Goal: Task Accomplishment & Management: Complete application form

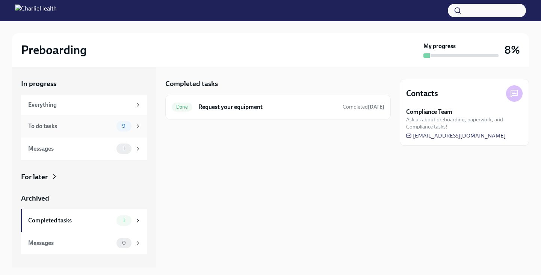
click at [87, 125] on div "To do tasks" at bounding box center [70, 126] width 85 height 8
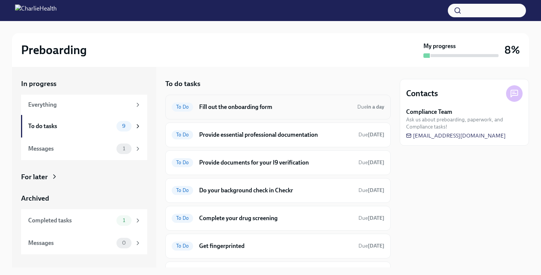
click at [285, 103] on h6 "Fill out the onboarding form" at bounding box center [275, 107] width 152 height 8
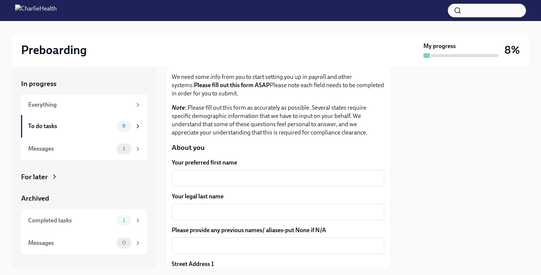
scroll to position [52, 0]
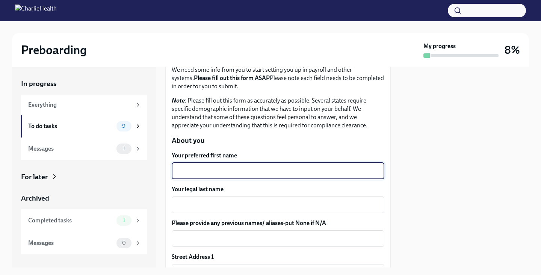
click at [256, 168] on textarea "Your preferred first name" at bounding box center [278, 171] width 204 height 9
type textarea "J"
type textarea "[PERSON_NAME]"
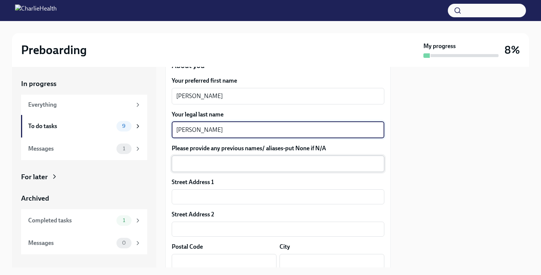
scroll to position [140, 0]
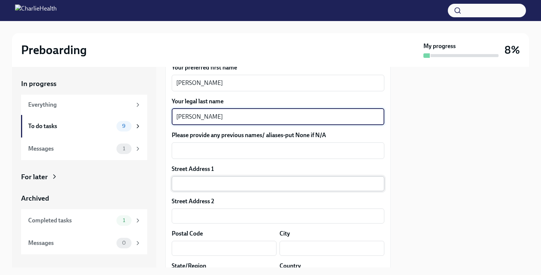
type textarea "[PERSON_NAME]"
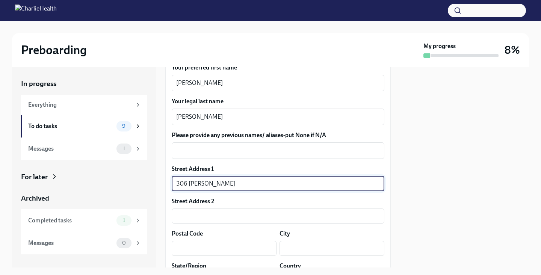
type input "306 [PERSON_NAME]"
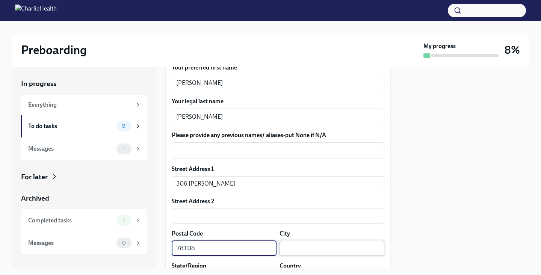
type input "78108"
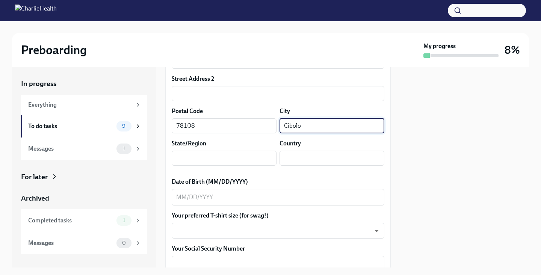
scroll to position [266, 0]
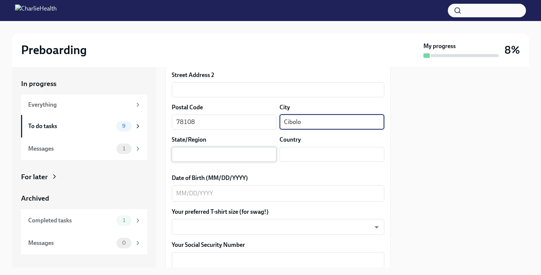
type input "Cibolo"
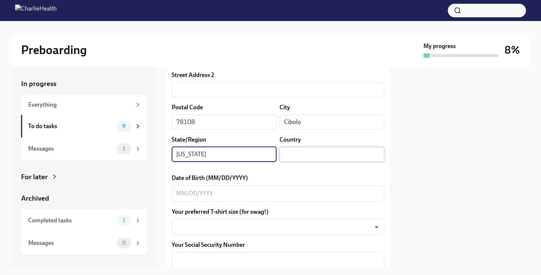
type input "[US_STATE]"
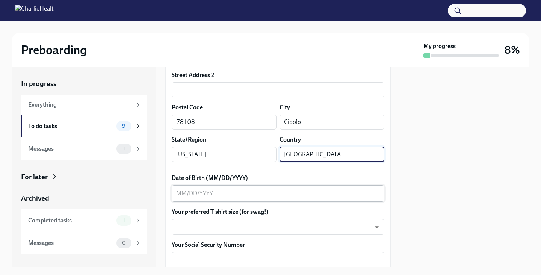
type input "[GEOGRAPHIC_DATA]"
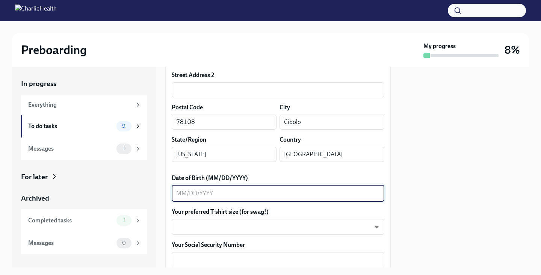
click at [230, 189] on textarea "Date of Birth (MM/DD/YYYY)" at bounding box center [278, 193] width 204 height 9
type textarea "[DATE]"
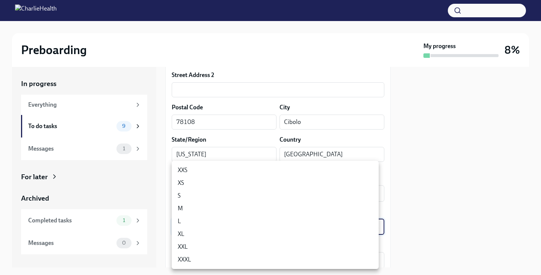
click at [221, 225] on body "Preboarding My progress 8% In progress Everything To do tasks 9 Messages 1 For …" at bounding box center [270, 137] width 541 height 275
click at [201, 212] on li "M" at bounding box center [275, 208] width 207 height 13
type input "wd3N6mQyWZ"
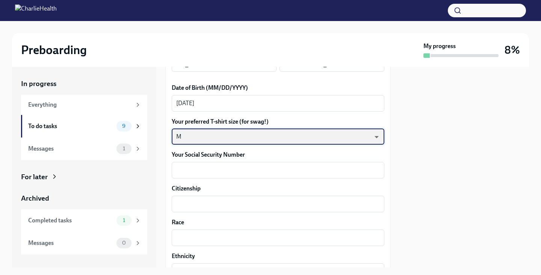
scroll to position [376, 0]
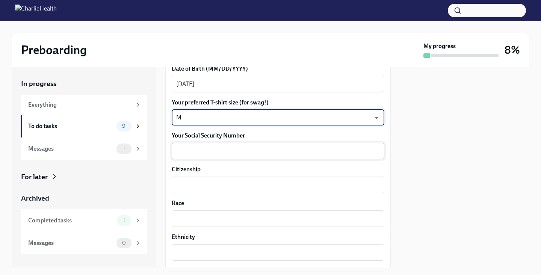
click at [247, 152] on textarea "Your Social Security Number" at bounding box center [278, 151] width 204 height 9
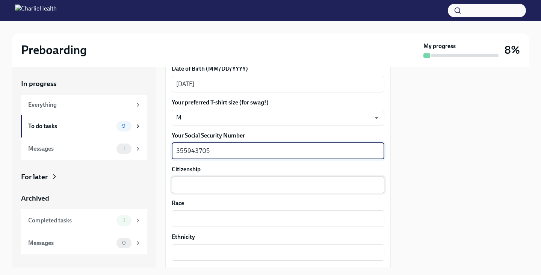
type textarea "355943705"
click at [233, 182] on textarea "Citizenship" at bounding box center [278, 184] width 204 height 9
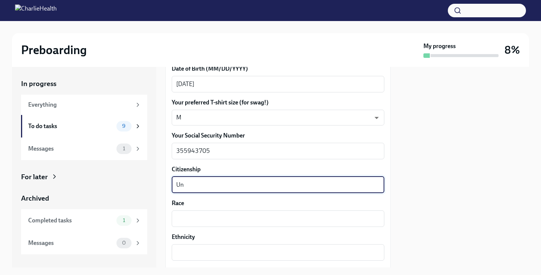
type textarea "U"
type textarea "American"
click at [234, 215] on textarea "Race" at bounding box center [278, 218] width 204 height 9
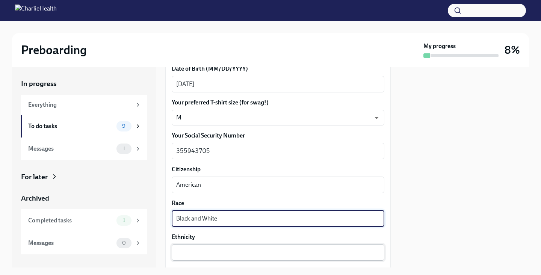
type textarea "Black and White"
click at [229, 247] on div "x ​" at bounding box center [278, 252] width 213 height 17
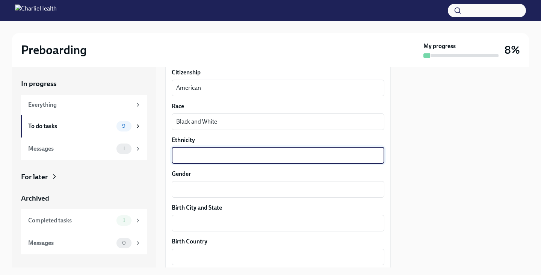
scroll to position [474, 0]
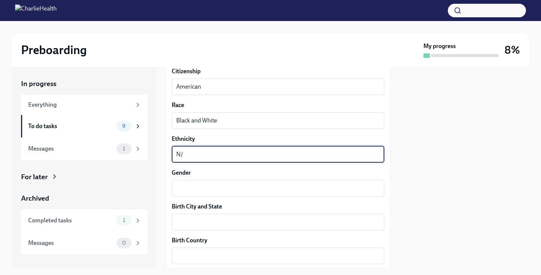
type textarea "N"
type textarea "U"
type textarea "Black and White"
click at [205, 192] on textarea "Gender" at bounding box center [278, 188] width 204 height 9
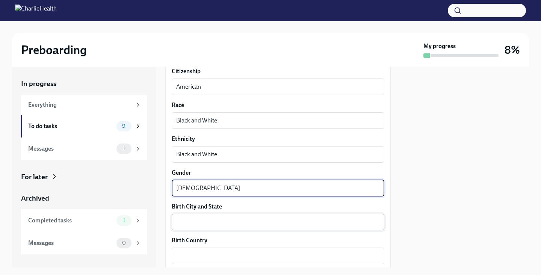
type textarea "[DEMOGRAPHIC_DATA]"
click at [204, 225] on textarea "Birth City and State" at bounding box center [278, 222] width 204 height 9
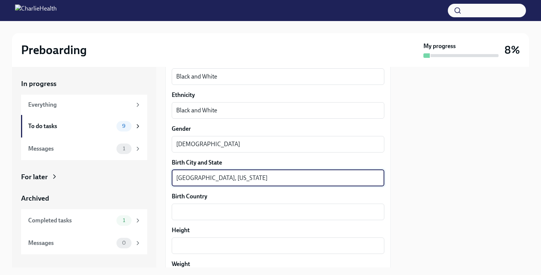
scroll to position [522, 0]
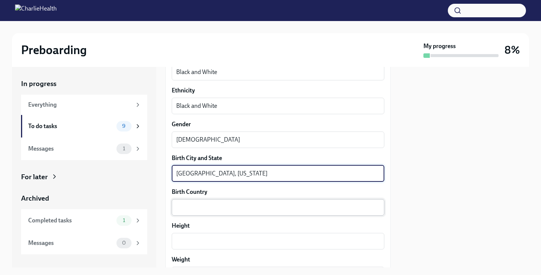
type textarea "[GEOGRAPHIC_DATA], [US_STATE]"
click at [220, 212] on textarea "Birth Country" at bounding box center [278, 207] width 204 height 9
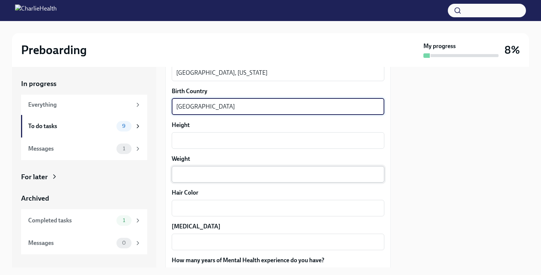
scroll to position [624, 0]
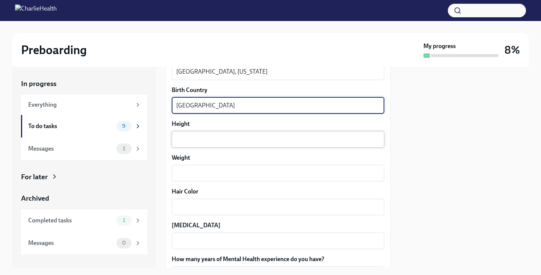
type textarea "[GEOGRAPHIC_DATA]"
click at [220, 134] on div "x ​" at bounding box center [278, 139] width 213 height 17
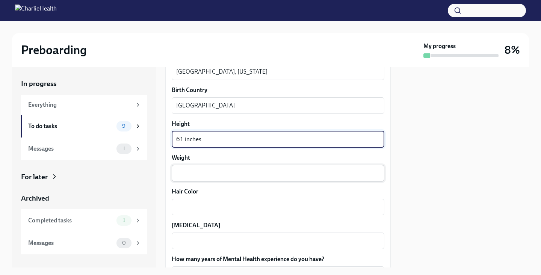
type textarea "61 inches"
click at [200, 175] on textarea "Weight" at bounding box center [278, 173] width 204 height 9
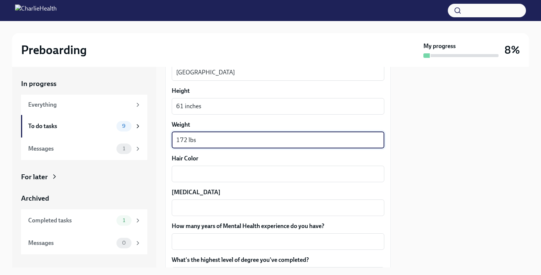
scroll to position [658, 0]
type textarea "172 lbs"
click at [203, 174] on textarea "Hair Color" at bounding box center [278, 173] width 204 height 9
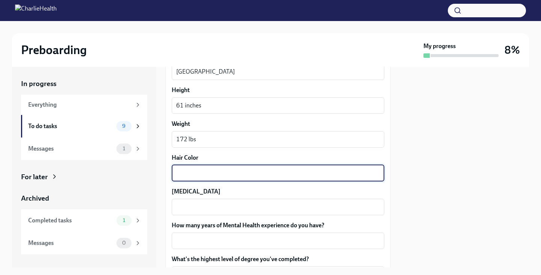
type textarea "B"
type textarea "Dark Brown"
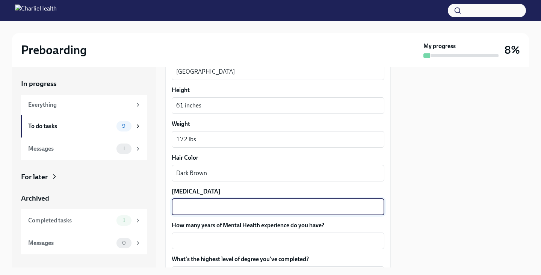
click at [207, 210] on textarea "[MEDICAL_DATA]" at bounding box center [278, 207] width 204 height 9
type textarea "Dark Brown"
click at [204, 239] on textarea "How many years of Mental Health experience do you have?" at bounding box center [278, 240] width 204 height 9
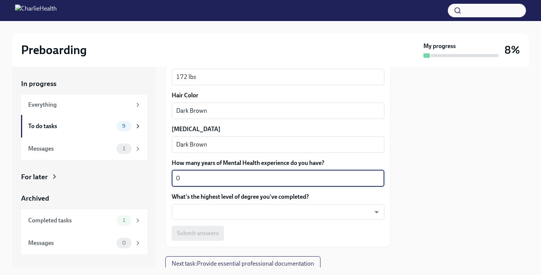
scroll to position [721, 0]
type textarea "0"
click at [198, 214] on body "Preboarding My progress 8% In progress Everything To do tasks 9 Messages 1 For …" at bounding box center [270, 137] width 541 height 275
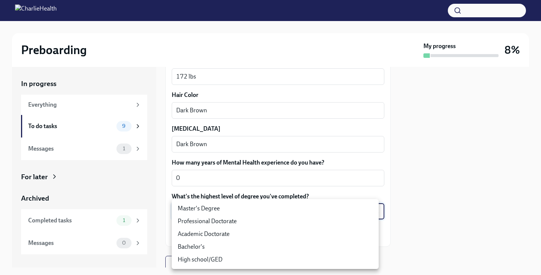
click at [202, 247] on li "Bachelor's" at bounding box center [275, 247] width 207 height 13
type input "oQxEXK86X"
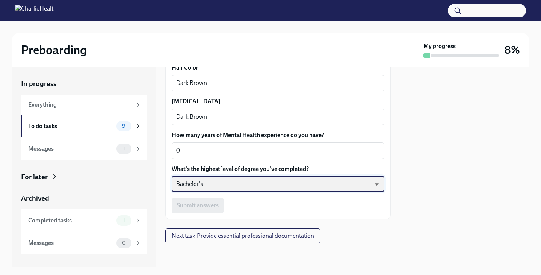
scroll to position [748, 0]
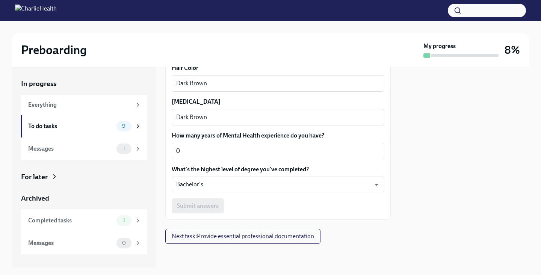
click at [219, 207] on div "Submit answers" at bounding box center [278, 206] width 213 height 15
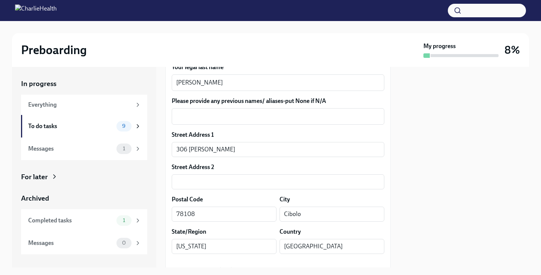
scroll to position [170, 0]
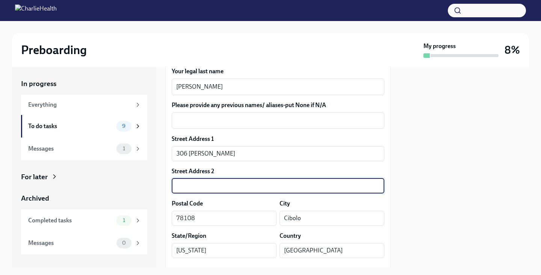
click at [223, 188] on input "text" at bounding box center [278, 186] width 213 height 15
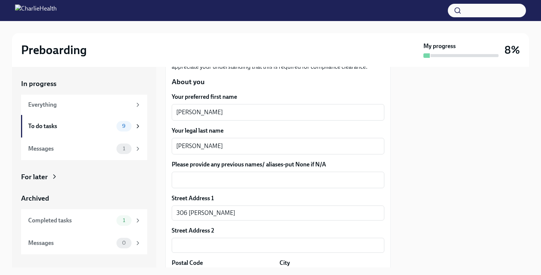
scroll to position [112, 0]
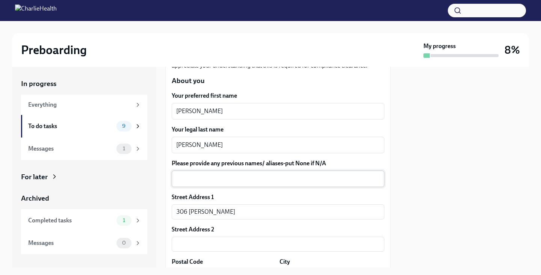
click at [213, 178] on textarea "Please provide any previous names/ aliases-put None if N/A" at bounding box center [278, 178] width 204 height 9
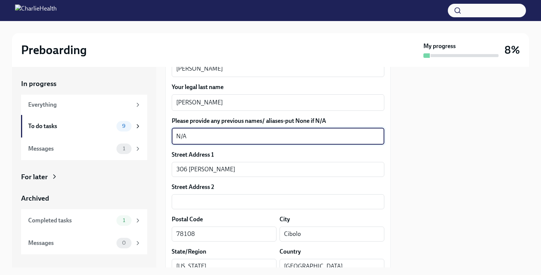
scroll to position [156, 0]
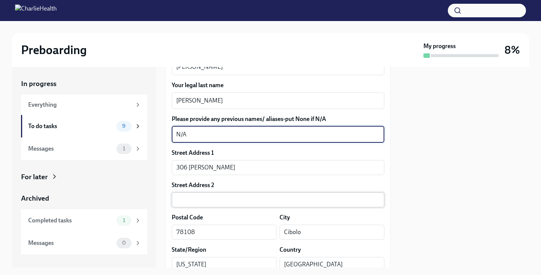
type textarea "N/A"
click at [241, 198] on input "text" at bounding box center [278, 199] width 213 height 15
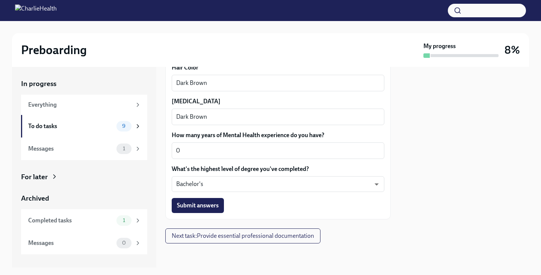
scroll to position [748, 0]
click at [209, 205] on span "Submit answers" at bounding box center [198, 206] width 42 height 8
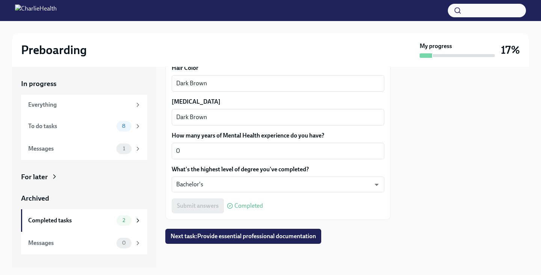
scroll to position [0, 0]
click at [97, 129] on div "To do tasks" at bounding box center [70, 126] width 85 height 8
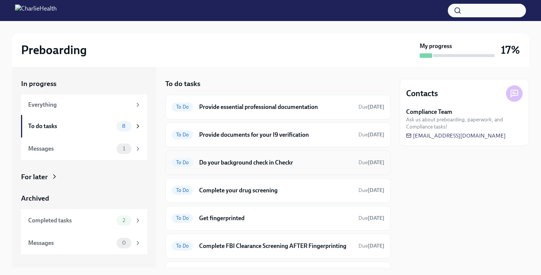
click at [283, 161] on h6 "Do your background check in Checkr" at bounding box center [275, 163] width 153 height 8
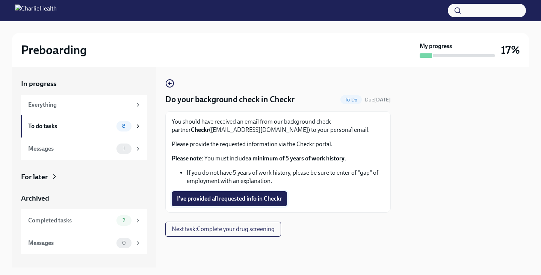
click at [245, 203] on button "I've provided all requested info in Checkr" at bounding box center [229, 198] width 115 height 15
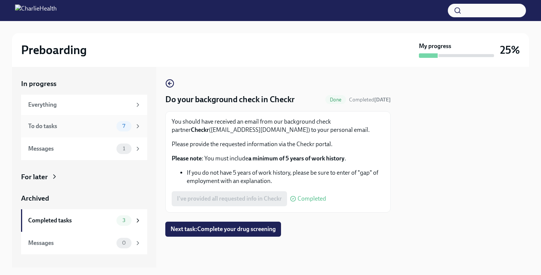
click at [88, 132] on div "To do tasks 7" at bounding box center [84, 126] width 126 height 23
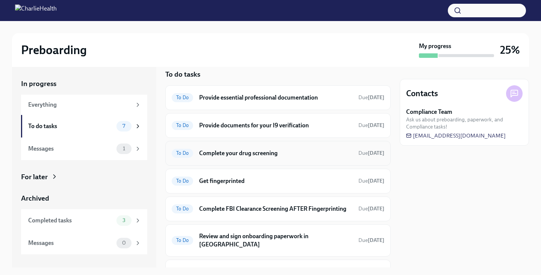
scroll to position [10, 0]
click at [217, 152] on h6 "Complete your drug screening" at bounding box center [275, 153] width 153 height 8
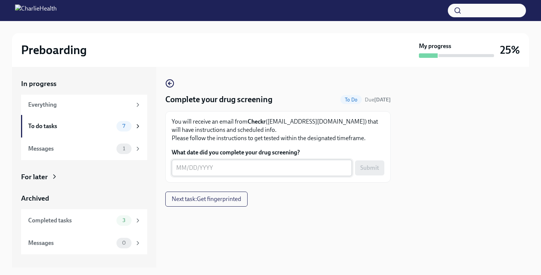
click at [225, 165] on textarea "What date did you complete your drug screening?" at bounding box center [261, 168] width 171 height 9
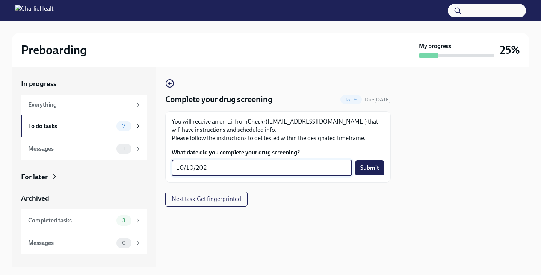
type textarea "[DATE]"
drag, startPoint x: 272, startPoint y: 164, endPoint x: 142, endPoint y: 149, distance: 130.9
click at [149, 149] on div "In progress Everything To do tasks 7 Messages 1 For later Archived Completed ta…" at bounding box center [270, 167] width 517 height 201
type textarea "[DATE]"
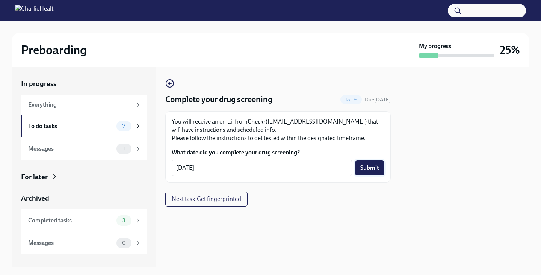
click at [361, 169] on span "Submit" at bounding box center [370, 168] width 19 height 8
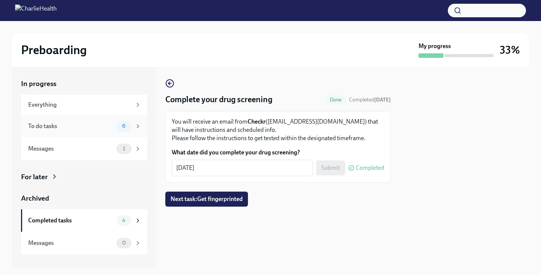
click at [97, 127] on div "To do tasks" at bounding box center [70, 126] width 85 height 8
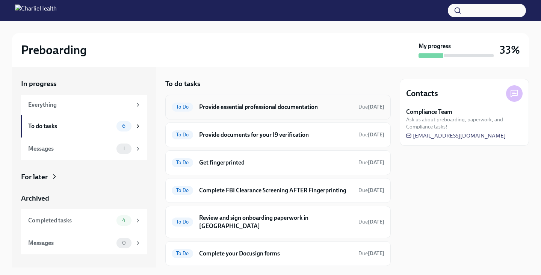
click at [266, 111] on div "To Do Provide essential professional documentation Due [DATE]" at bounding box center [278, 107] width 213 height 12
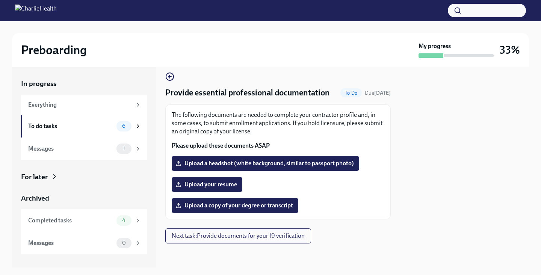
scroll to position [18, 0]
click at [192, 185] on span "Upload your resume" at bounding box center [207, 185] width 60 height 8
click at [0, 0] on input "Upload your resume" at bounding box center [0, 0] width 0 height 0
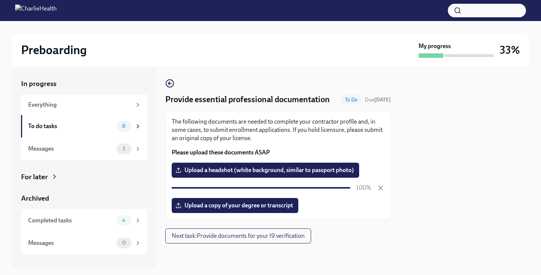
scroll to position [0, 0]
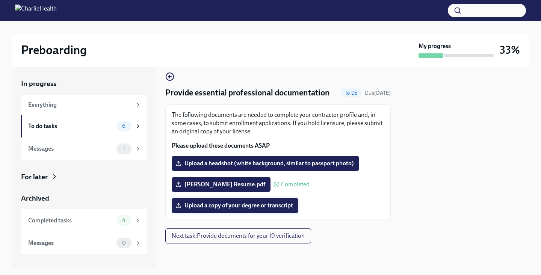
click at [243, 209] on span "Upload a copy of your degree or transcript" at bounding box center [235, 206] width 116 height 8
click at [0, 0] on input "Upload a copy of your degree or transcript" at bounding box center [0, 0] width 0 height 0
click at [64, 132] on div "To do tasks 6" at bounding box center [84, 126] width 126 height 23
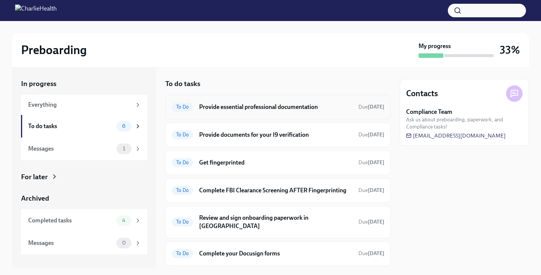
click at [261, 109] on h6 "Provide essential professional documentation" at bounding box center [275, 107] width 153 height 8
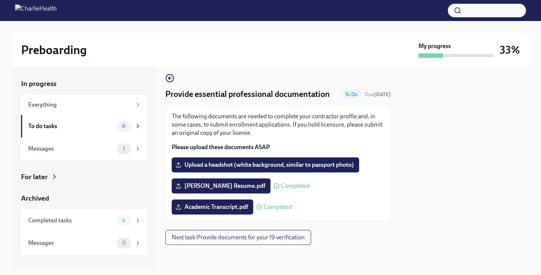
scroll to position [6, 0]
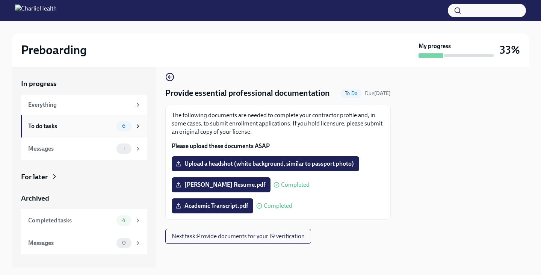
click at [49, 122] on div "To do tasks" at bounding box center [70, 126] width 85 height 8
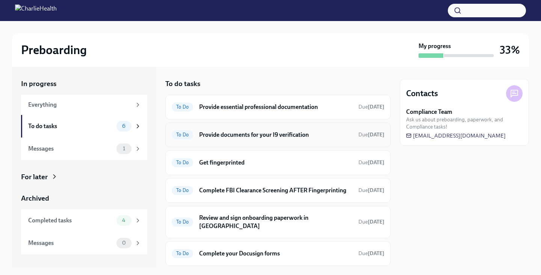
click at [289, 140] on div "To Do Provide documents for your I9 verification Due [DATE]" at bounding box center [278, 135] width 213 height 12
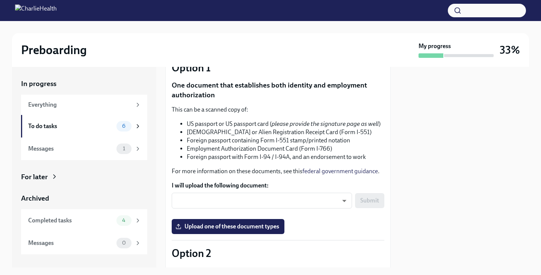
scroll to position [80, 0]
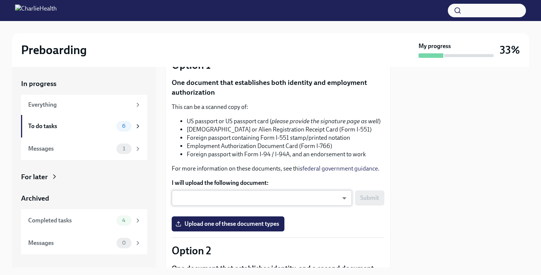
click at [287, 203] on body "Preboarding My progress 33% In progress Everything To do tasks 6 Messages 1 For…" at bounding box center [270, 137] width 541 height 275
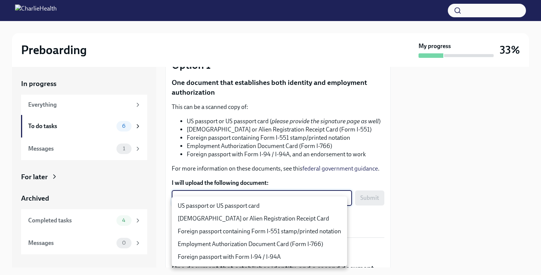
click at [244, 206] on li "US passport or US passport card" at bounding box center [260, 206] width 176 height 13
type input "KnYOjnC8x"
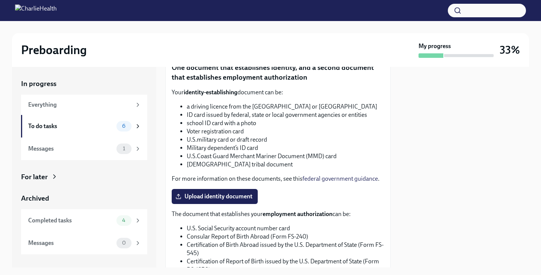
scroll to position [288, 0]
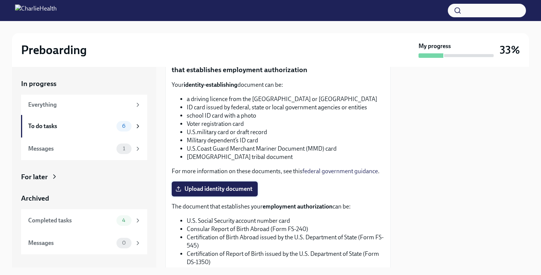
click at [216, 193] on span "Upload identity document" at bounding box center [215, 189] width 76 height 8
click at [0, 0] on input "Upload identity document" at bounding box center [0, 0] width 0 height 0
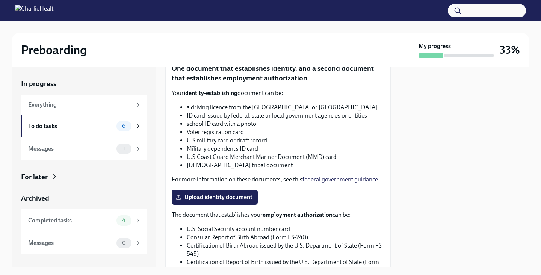
scroll to position [273, 0]
